Goal: Download file/media

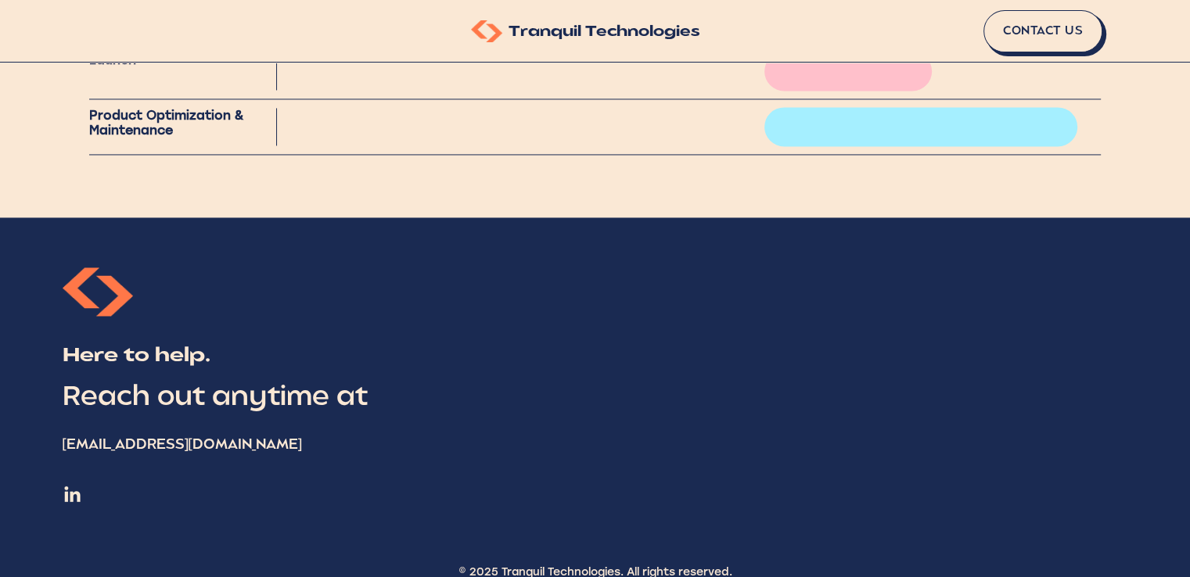
scroll to position [2468, 0]
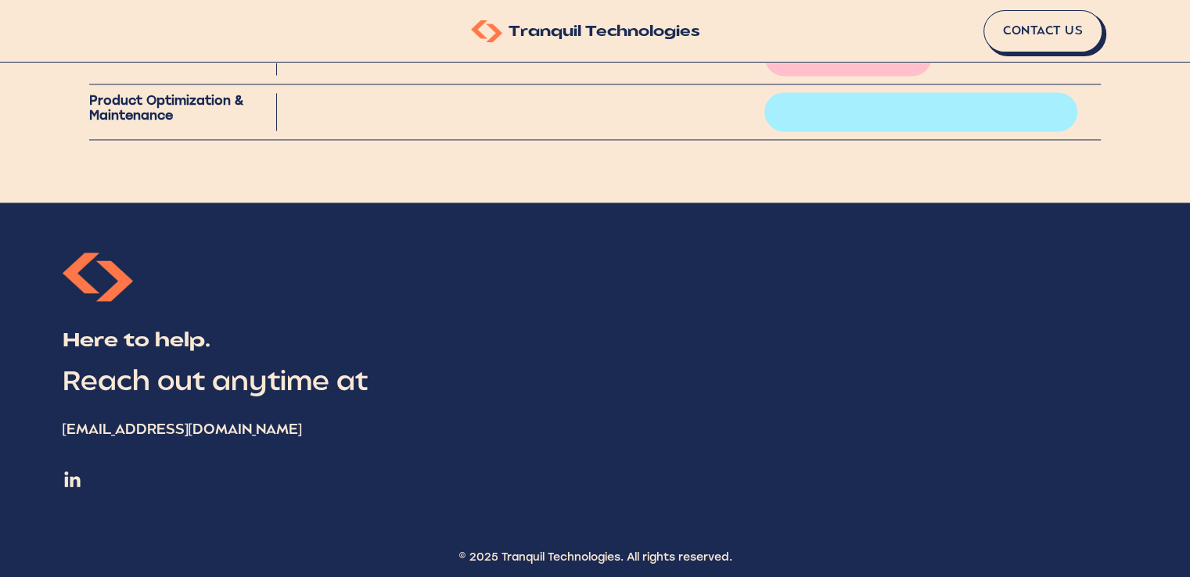
click at [69, 476] on img at bounding box center [73, 479] width 20 height 20
click at [1029, 29] on link "Contact Us" at bounding box center [1046, 34] width 119 height 42
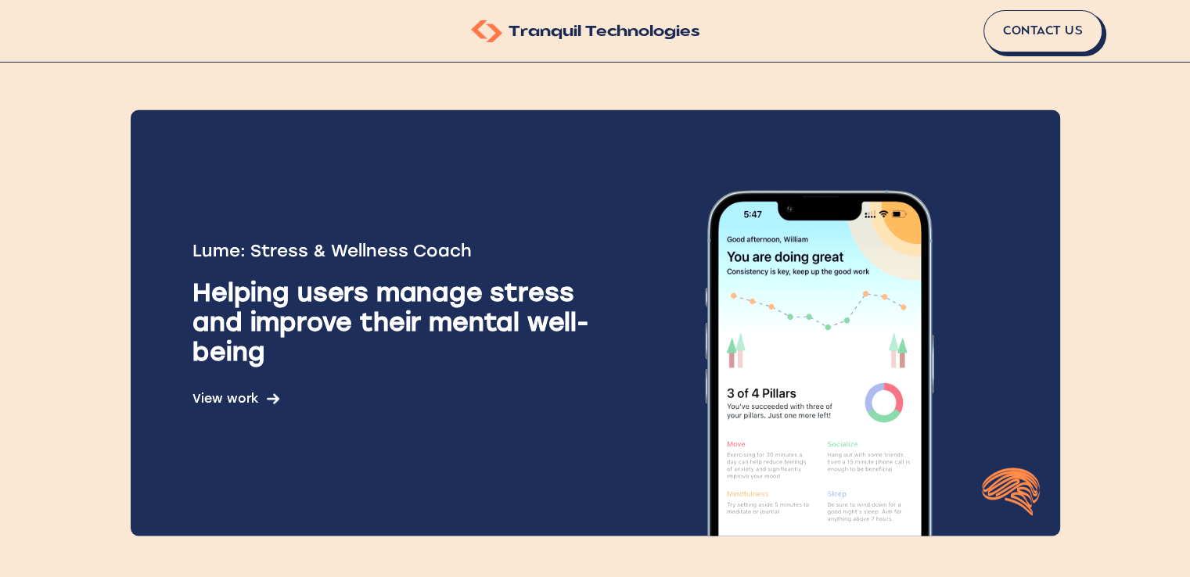
scroll to position [512, 0]
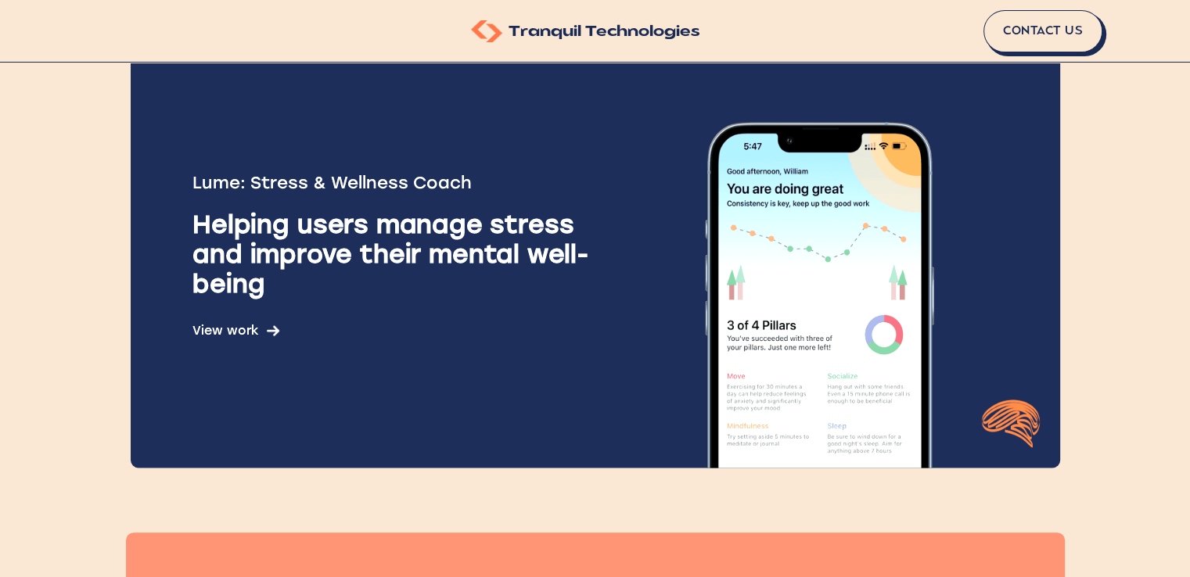
click at [744, 267] on img at bounding box center [819, 255] width 407 height 426
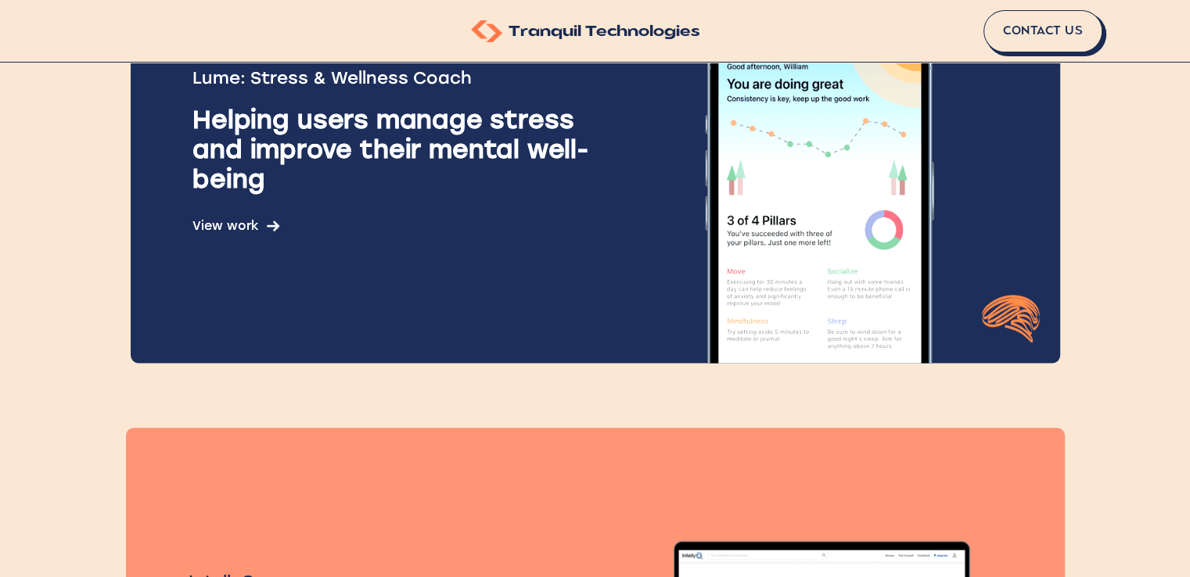
scroll to position [825, 0]
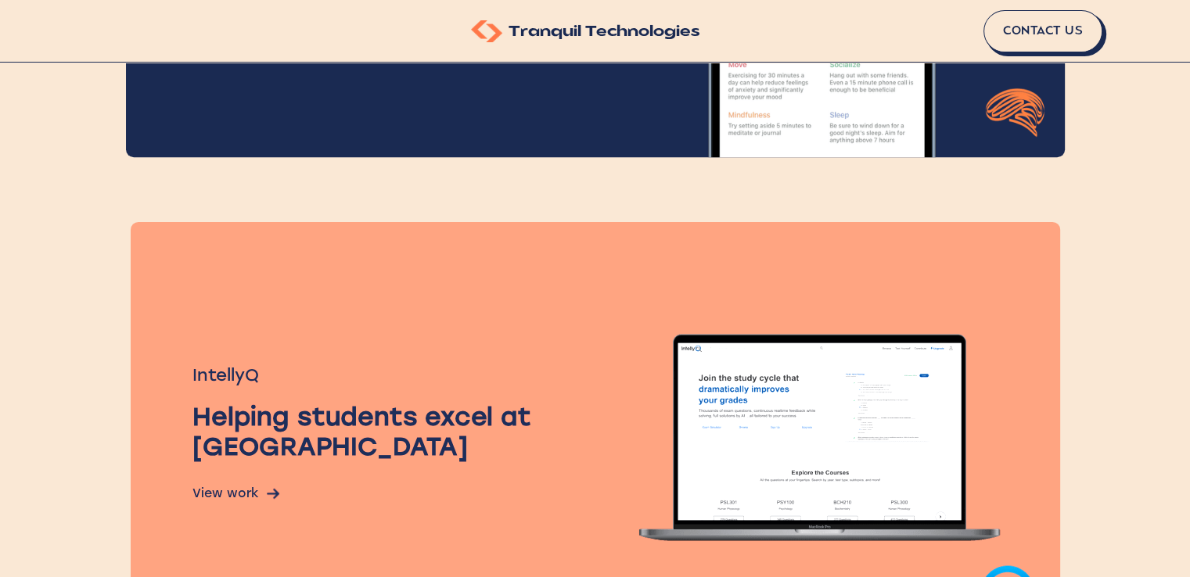
click at [588, 411] on div "Helping students excel at university" at bounding box center [404, 431] width 424 height 59
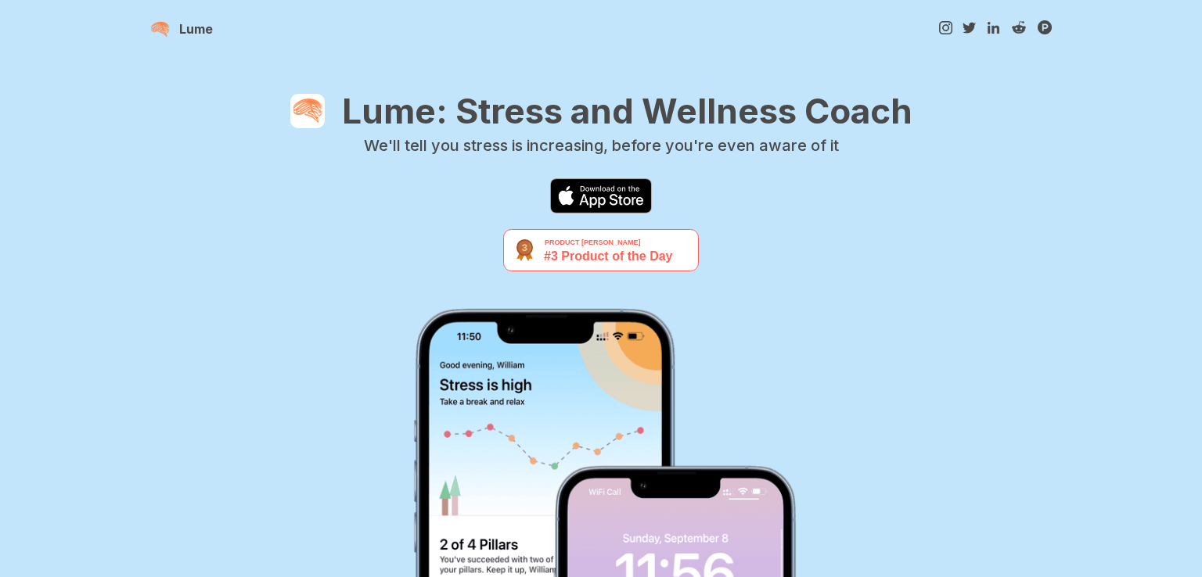
click at [620, 192] on img at bounding box center [601, 195] width 102 height 35
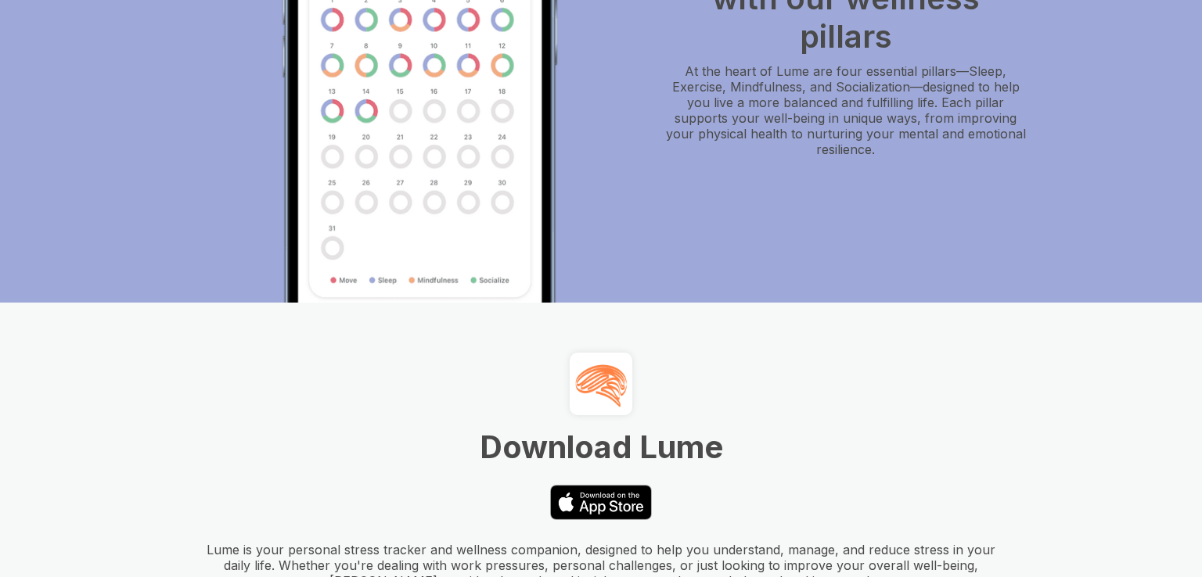
scroll to position [3394, 0]
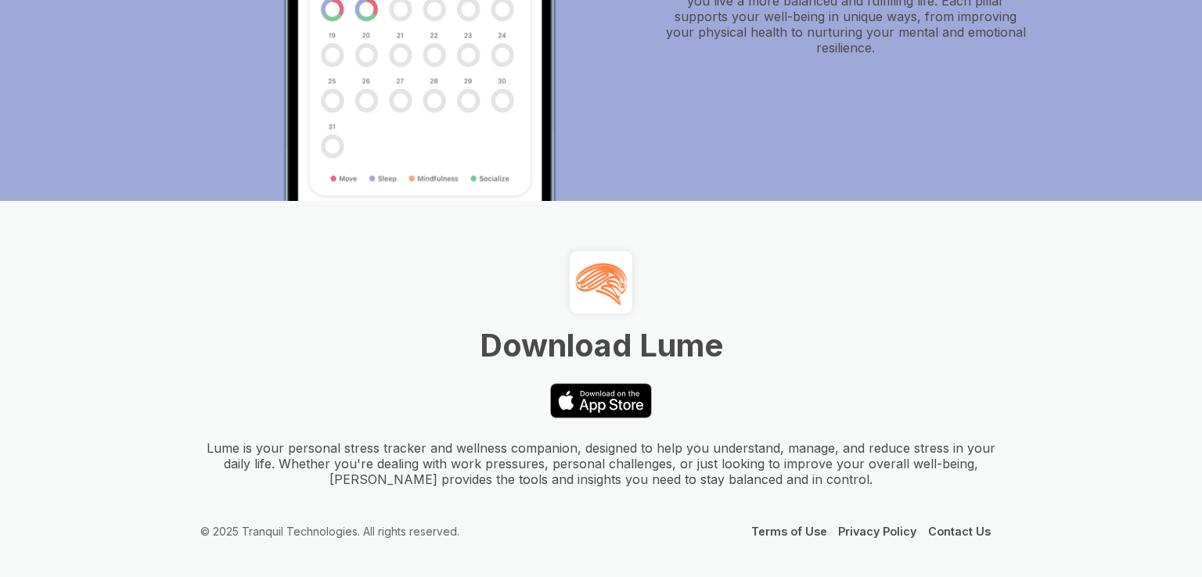
click at [947, 525] on link "Contact Us" at bounding box center [959, 531] width 63 height 13
